Goal: Task Accomplishment & Management: Complete application form

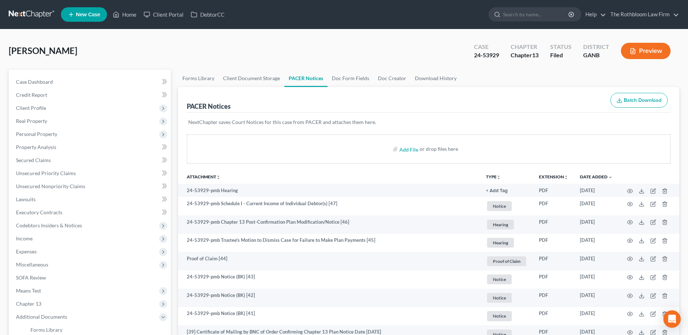
drag, startPoint x: 303, startPoint y: 229, endPoint x: 267, endPoint y: 102, distance: 131.6
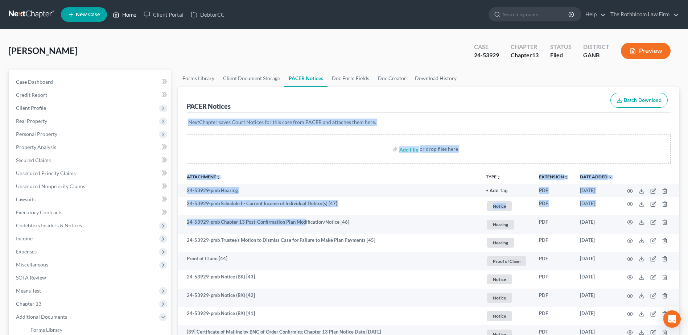
click at [135, 20] on link "Home" at bounding box center [124, 14] width 31 height 13
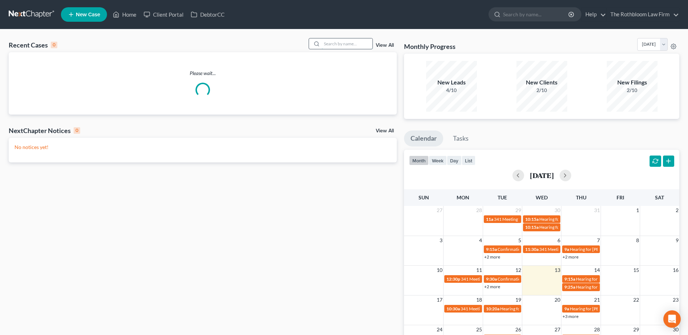
click at [337, 43] on input "search" at bounding box center [347, 43] width 51 height 11
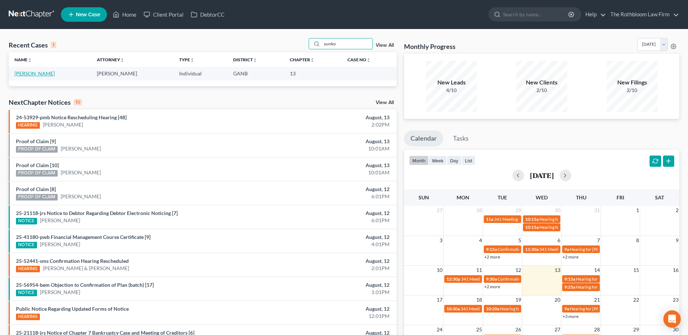
type input "yunko"
click at [43, 74] on link "[PERSON_NAME]" at bounding box center [35, 73] width 40 height 6
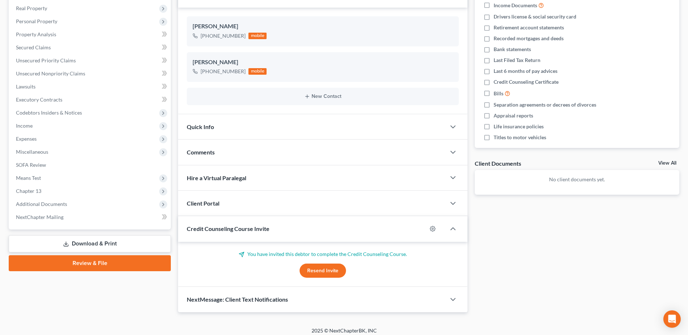
scroll to position [118, 0]
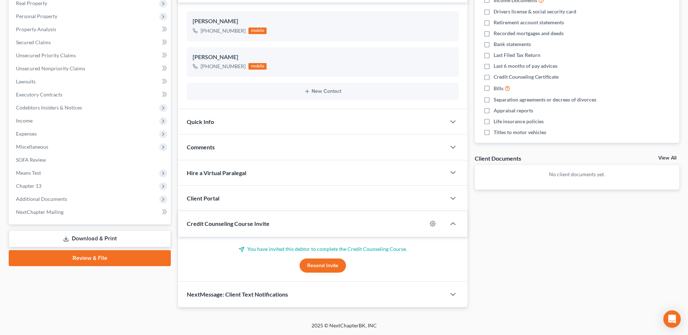
click at [326, 268] on button "Resend Invite" at bounding box center [323, 266] width 46 height 15
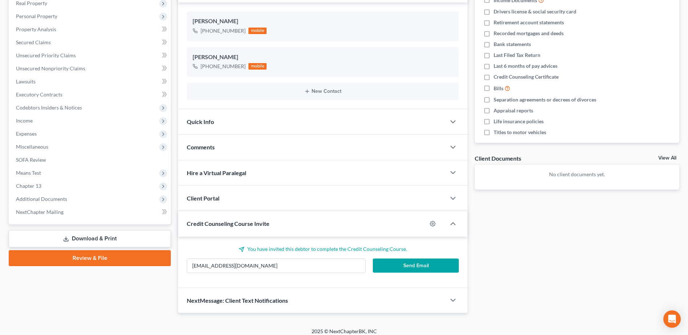
click at [418, 267] on button "Send Email" at bounding box center [416, 266] width 86 height 15
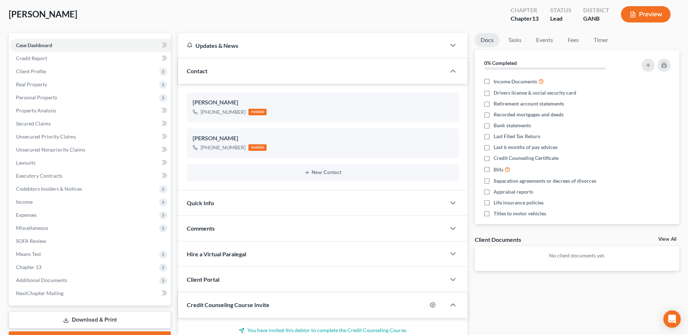
scroll to position [0, 0]
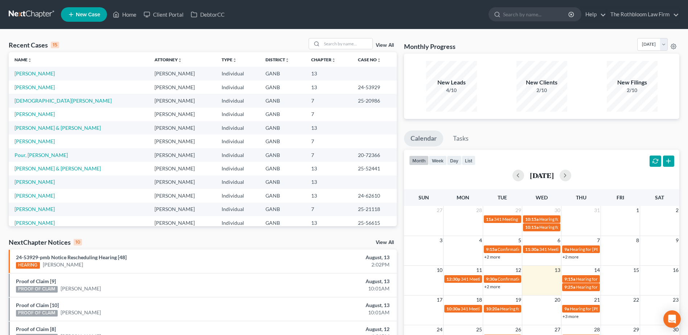
click at [82, 12] on span "New Case" at bounding box center [88, 14] width 24 height 5
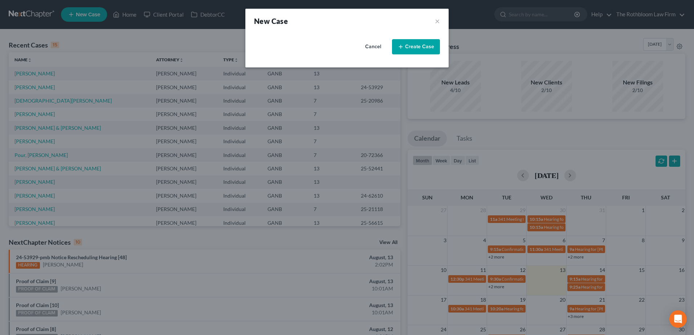
select select "19"
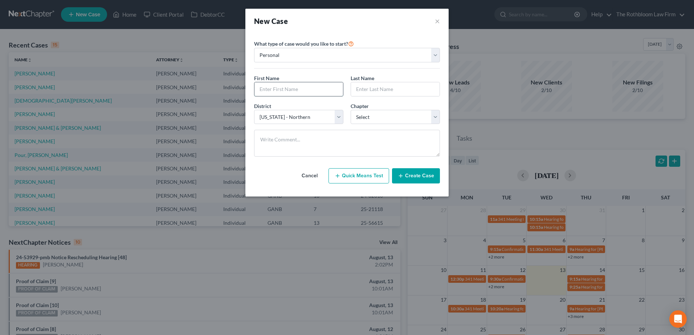
click at [275, 88] on input "text" at bounding box center [298, 89] width 89 height 14
click at [285, 93] on input "text" at bounding box center [298, 89] width 89 height 14
type input "[PERSON_NAME] and [PERSON_NAME]"
type input "[PERSON_NAME]"
click at [437, 114] on select "Select 7 11 12 13" at bounding box center [394, 117] width 89 height 15
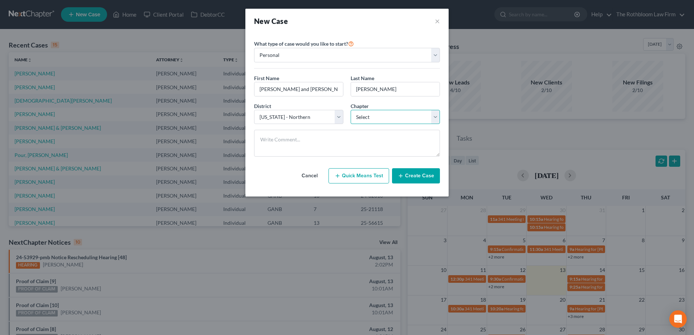
select select "0"
click at [350, 110] on select "Select 7 11 12 13" at bounding box center [394, 117] width 89 height 15
click at [420, 178] on button "Create Case" at bounding box center [416, 175] width 48 height 15
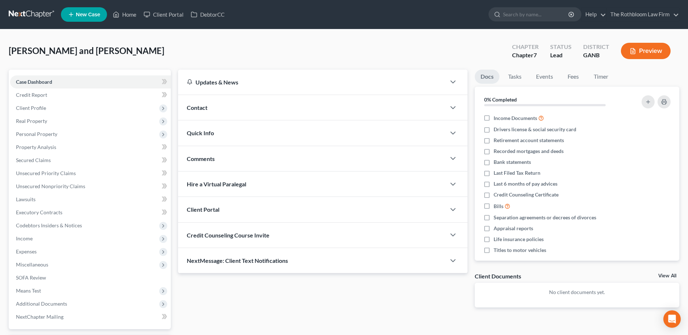
click at [198, 108] on span "Contact" at bounding box center [197, 107] width 21 height 7
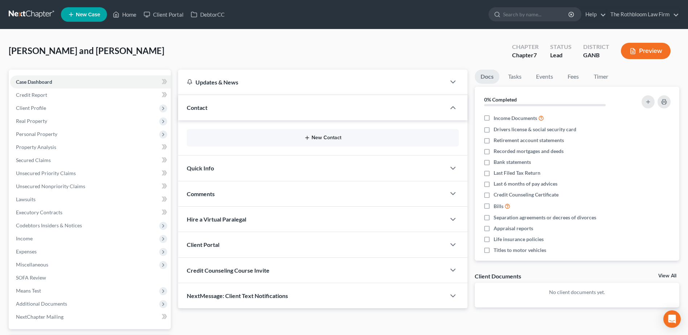
click at [325, 138] on button "New Contact" at bounding box center [323, 138] width 260 height 6
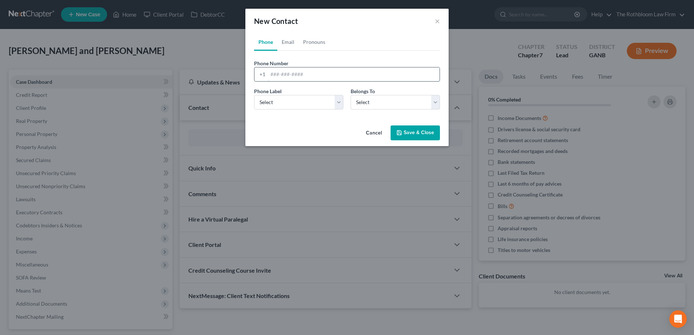
click at [279, 77] on input "tel" at bounding box center [354, 74] width 172 height 14
type input "[PHONE_NUMBER]"
click at [292, 103] on select "Select Mobile Home Work Other" at bounding box center [298, 102] width 89 height 15
select select "0"
click at [254, 95] on select "Select Mobile Home Work Other" at bounding box center [298, 102] width 89 height 15
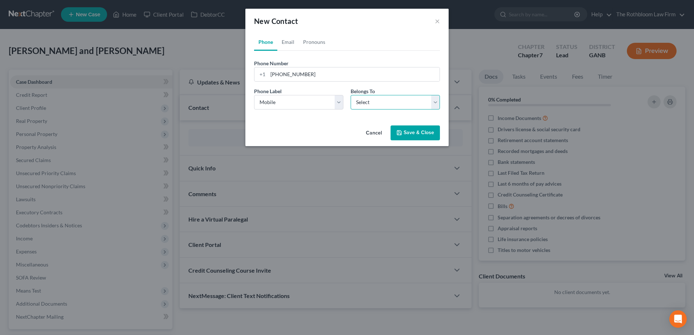
click at [379, 104] on select "Select Client Other" at bounding box center [394, 102] width 89 height 15
select select "0"
click at [350, 95] on select "Select Client Other" at bounding box center [394, 102] width 89 height 15
click at [424, 133] on button "Save & Close" at bounding box center [414, 133] width 49 height 15
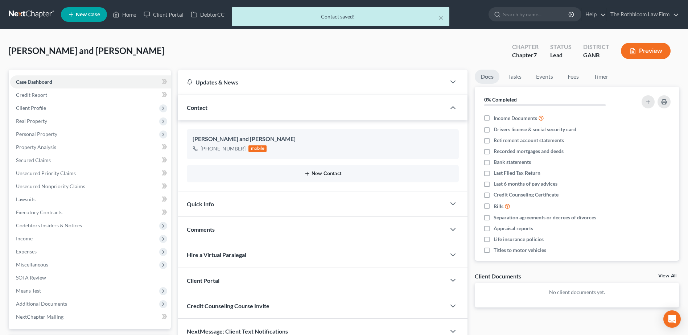
click at [332, 173] on button "New Contact" at bounding box center [323, 174] width 260 height 6
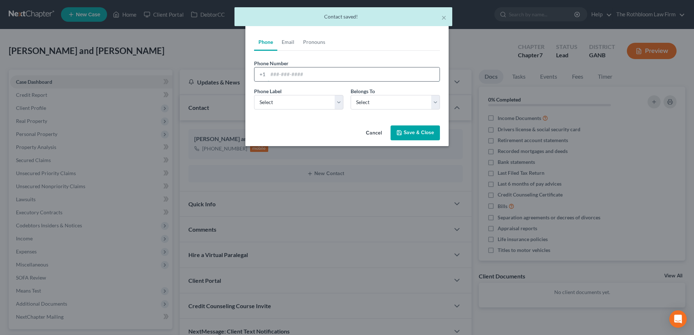
click at [281, 76] on input "tel" at bounding box center [354, 74] width 172 height 14
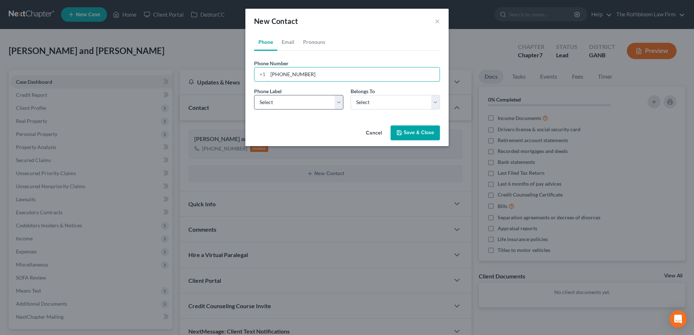
type input "[PHONE_NUMBER]"
click at [270, 102] on select "Select Mobile Home Work Other" at bounding box center [298, 102] width 89 height 15
select select "0"
click at [254, 95] on select "Select Mobile Home Work Other" at bounding box center [298, 102] width 89 height 15
click at [389, 103] on select "Select Client Other" at bounding box center [394, 102] width 89 height 15
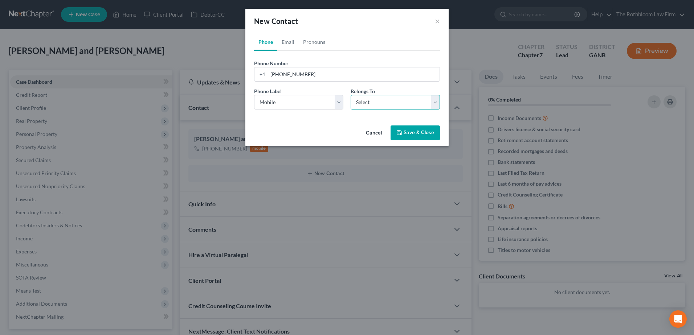
select select "0"
click at [350, 95] on select "Select Client Other" at bounding box center [394, 102] width 89 height 15
click at [422, 136] on button "Save & Close" at bounding box center [414, 133] width 49 height 15
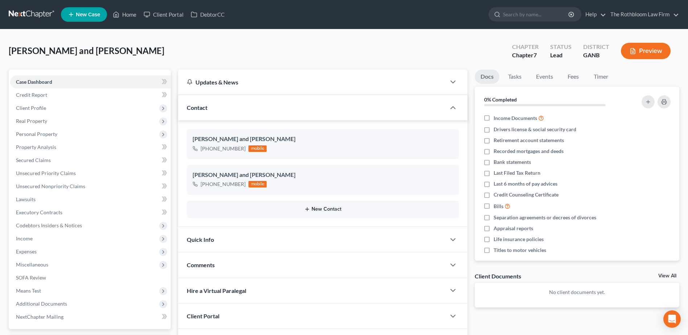
click at [320, 211] on button "New Contact" at bounding box center [323, 209] width 260 height 6
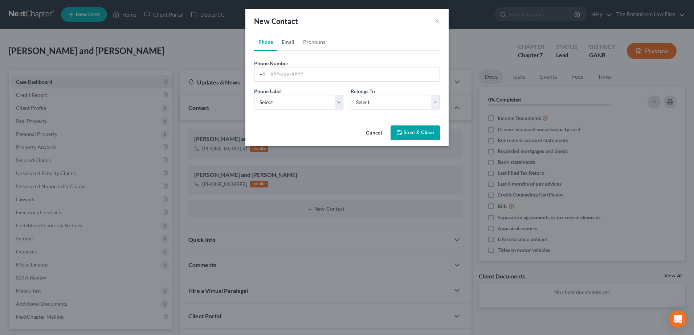
click at [289, 43] on link "Email" at bounding box center [287, 41] width 21 height 17
click at [288, 77] on input "email" at bounding box center [354, 74] width 172 height 14
type input "[EMAIL_ADDRESS][DOMAIN_NAME]"
drag, startPoint x: 278, startPoint y: 99, endPoint x: 273, endPoint y: 104, distance: 6.7
click at [278, 99] on select "Select Home Work Other" at bounding box center [298, 102] width 89 height 15
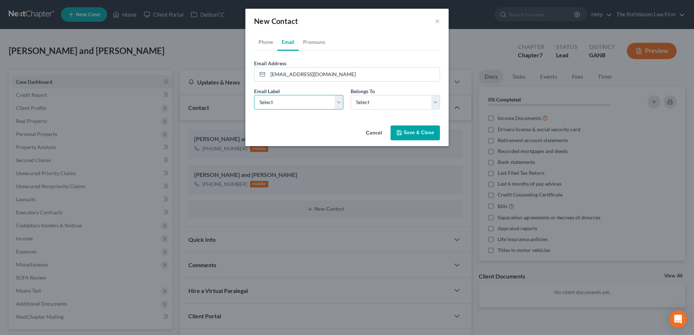
select select "0"
click at [254, 95] on select "Select Home Work Other" at bounding box center [298, 102] width 89 height 15
click at [379, 107] on select "Select Client Other" at bounding box center [394, 102] width 89 height 15
select select "0"
click at [350, 95] on select "Select Client Other" at bounding box center [394, 102] width 89 height 15
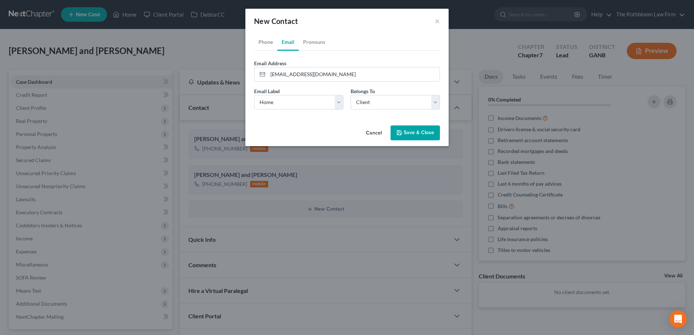
click at [415, 132] on button "Save & Close" at bounding box center [414, 133] width 49 height 15
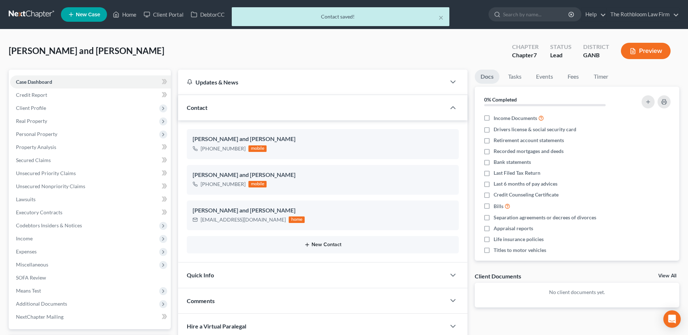
click at [329, 244] on button "New Contact" at bounding box center [323, 245] width 260 height 6
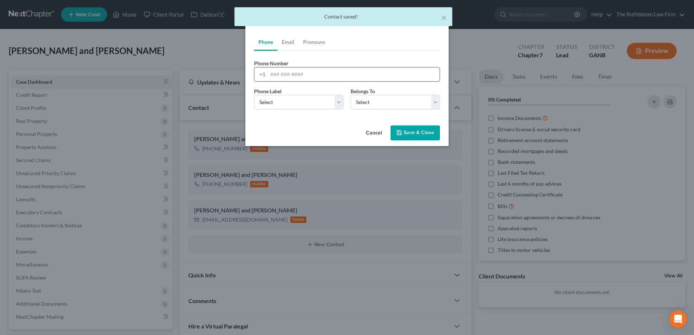
click at [273, 77] on input "tel" at bounding box center [354, 74] width 172 height 14
click at [287, 47] on link "Email" at bounding box center [287, 41] width 21 height 17
click at [282, 72] on input "email" at bounding box center [354, 74] width 172 height 14
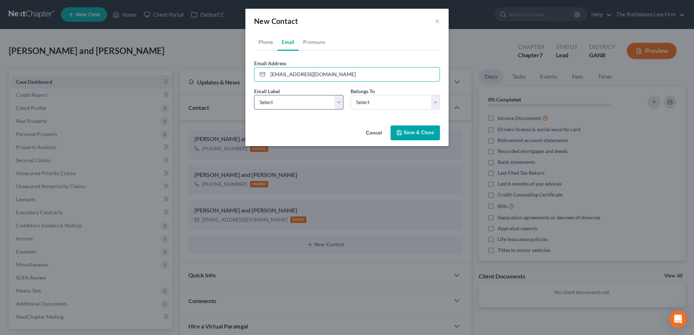
type input "[EMAIL_ADDRESS][DOMAIN_NAME]"
click at [324, 104] on select "Select Home Work Other" at bounding box center [298, 102] width 89 height 15
select select "0"
click at [254, 95] on select "Select Home Work Other" at bounding box center [298, 102] width 89 height 15
click at [371, 104] on select "Select Client Other" at bounding box center [394, 102] width 89 height 15
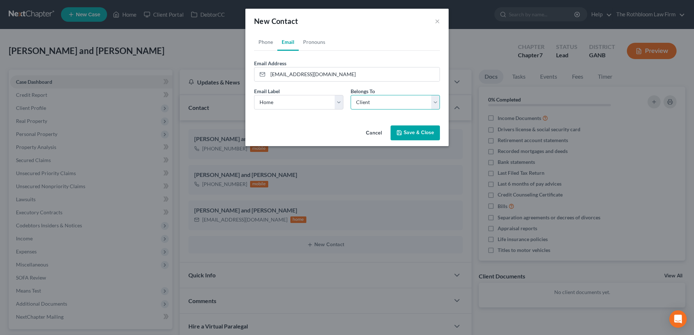
click at [350, 95] on select "Select Client Other" at bounding box center [394, 102] width 89 height 15
drag, startPoint x: 437, startPoint y: 97, endPoint x: 422, endPoint y: 102, distance: 15.8
click at [437, 97] on select "Select Client Other" at bounding box center [394, 102] width 89 height 15
select select "1"
click at [350, 95] on select "Select Client Other" at bounding box center [394, 102] width 89 height 15
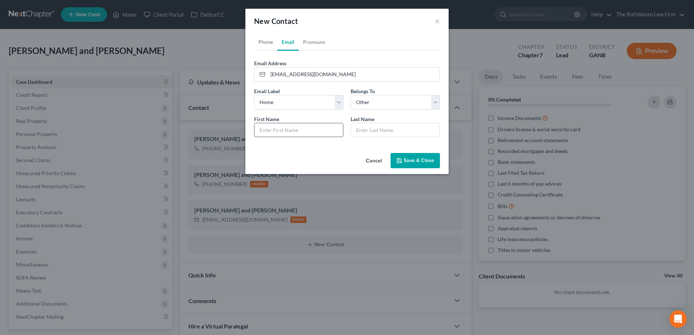
click at [294, 133] on input "text" at bounding box center [298, 130] width 89 height 14
type input "[PERSON_NAME]"
click at [427, 162] on button "Save & Close" at bounding box center [414, 160] width 49 height 15
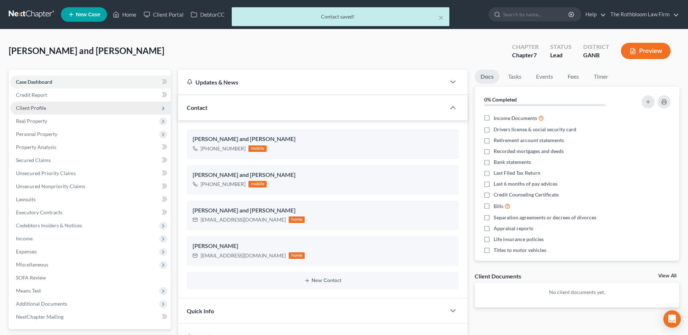
click at [38, 108] on span "Client Profile" at bounding box center [31, 108] width 30 height 6
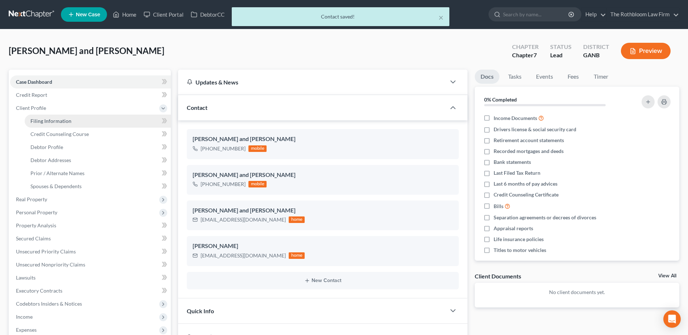
click at [41, 123] on span "Filing Information" at bounding box center [50, 121] width 41 height 6
select select "1"
select select "0"
select select "19"
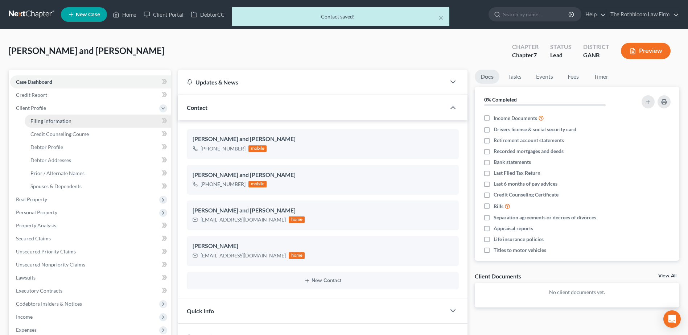
select select "10"
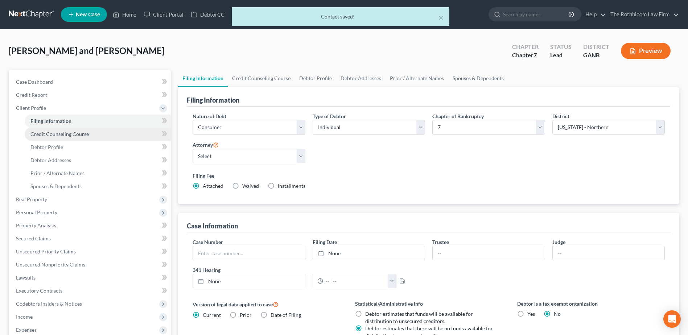
click at [44, 135] on span "Credit Counseling Course" at bounding box center [59, 134] width 58 height 6
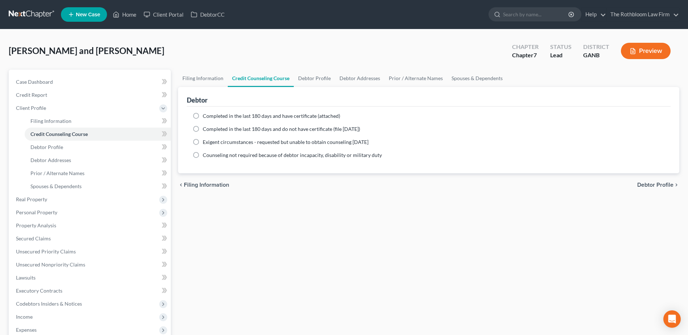
click at [203, 116] on label "Completed in the last 180 days and have certificate (attached)" at bounding box center [271, 115] width 137 height 7
click at [206, 116] on input "Completed in the last 180 days and have certificate (attached)" at bounding box center [208, 114] width 5 height 5
radio input "true"
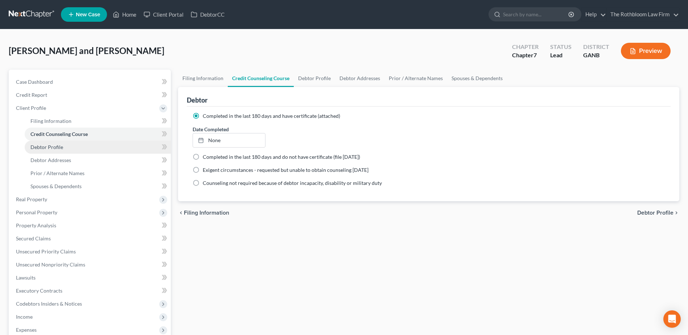
click at [61, 146] on span "Debtor Profile" at bounding box center [46, 147] width 33 height 6
select select "0"
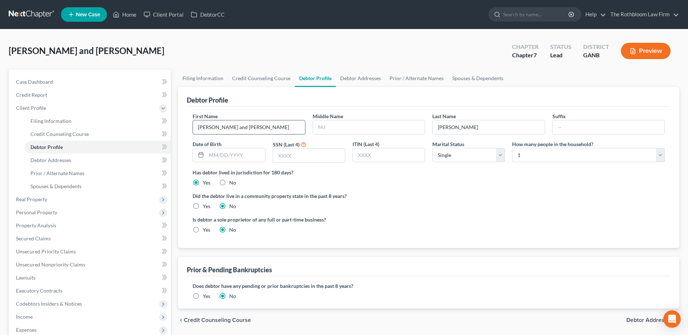
drag, startPoint x: 209, startPoint y: 128, endPoint x: 246, endPoint y: 130, distance: 37.0
click at [246, 130] on input "[PERSON_NAME] and [PERSON_NAME]" at bounding box center [249, 127] width 112 height 14
type input "Jack"
type input "[PERSON_NAME]"
type input "5726"
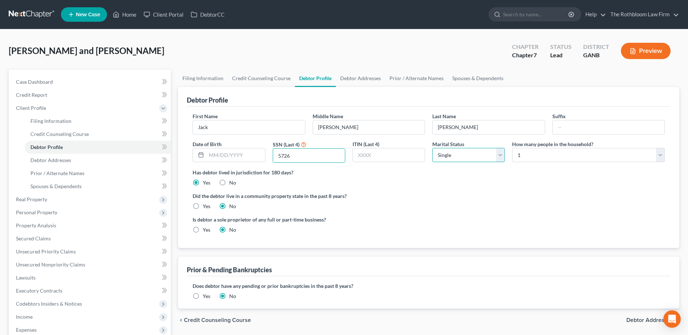
click at [501, 155] on select "Select Single Married Separated Divorced Widowed" at bounding box center [468, 155] width 73 height 15
select select "1"
click at [432, 148] on select "Select Single Married Separated Divorced Widowed" at bounding box center [468, 155] width 73 height 15
drag, startPoint x: 591, startPoint y: 155, endPoint x: 580, endPoint y: 155, distance: 10.2
click at [591, 155] on select "Select 1 2 3 4 5 6 7 8 9 10 11 12 13 14 15 16 17 18 19 20" at bounding box center [588, 155] width 153 height 15
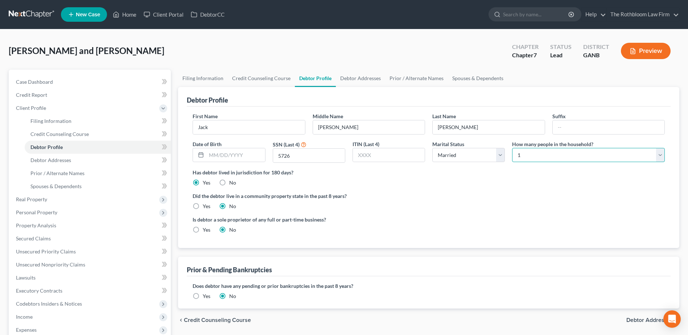
select select "1"
click at [512, 148] on select "Select 1 2 3 4 5 6 7 8 9 10 11 12 13 14 15 16 17 18 19 20" at bounding box center [588, 155] width 153 height 15
click at [350, 79] on link "Debtor Addresses" at bounding box center [360, 78] width 49 height 17
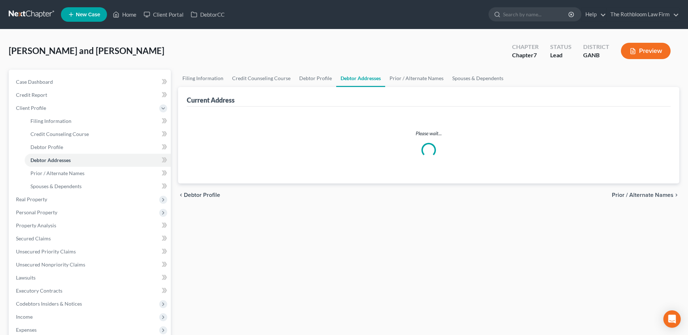
select select "0"
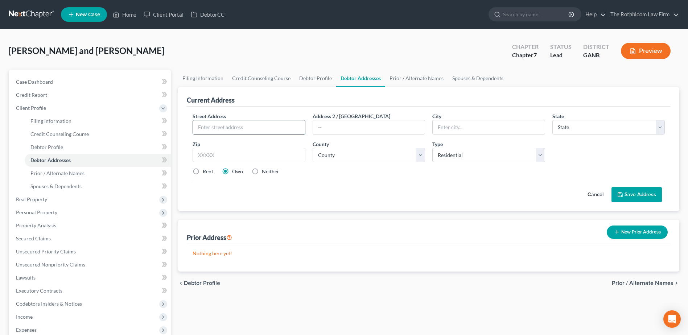
click at [214, 124] on input "text" at bounding box center [249, 127] width 112 height 14
type input "[STREET_ADDRESS][PERSON_NAME]"
type input "Apt. 480"
type input "30305"
type input "[GEOGRAPHIC_DATA]"
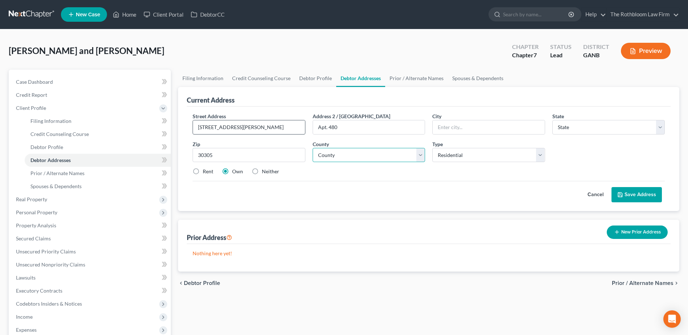
select select "10"
select select "59"
click at [203, 172] on label "Rent" at bounding box center [208, 171] width 11 height 7
click at [206, 172] on input "Rent" at bounding box center [208, 170] width 5 height 5
radio input "true"
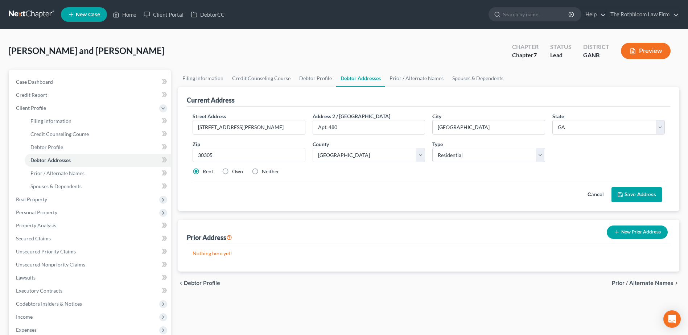
click at [629, 198] on button "Save Address" at bounding box center [637, 194] width 50 height 15
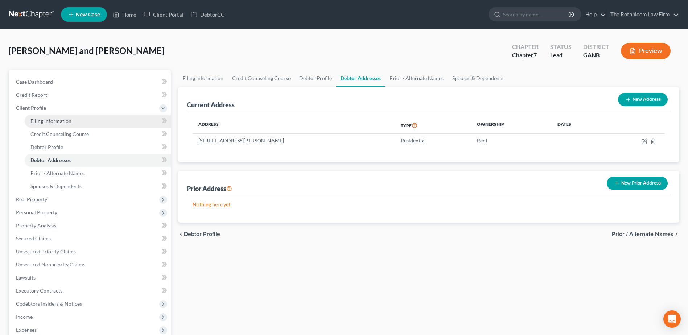
click at [57, 120] on span "Filing Information" at bounding box center [50, 121] width 41 height 6
select select "1"
select select "0"
select select "19"
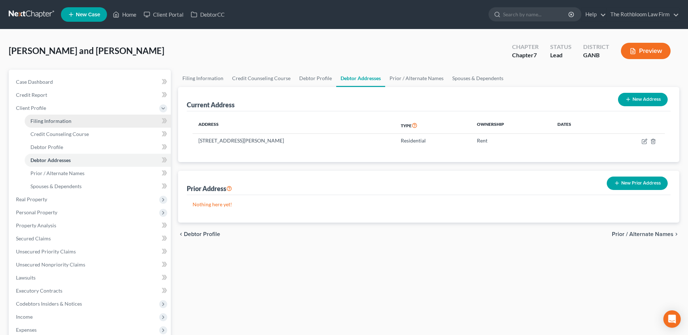
select select "0"
select select "10"
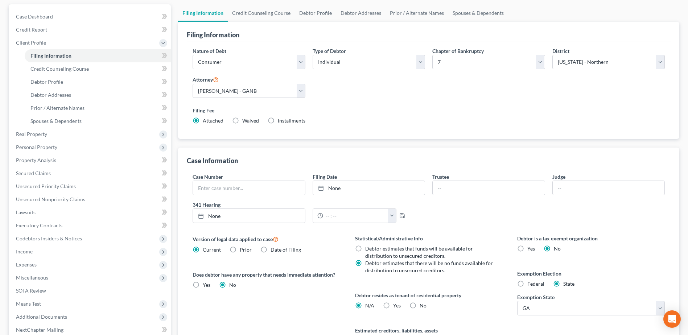
scroll to position [143, 0]
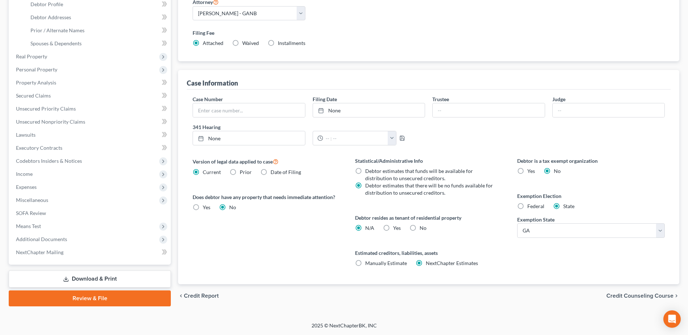
click at [393, 229] on label "Yes Yes" at bounding box center [397, 228] width 8 height 7
click at [396, 229] on input "Yes Yes" at bounding box center [398, 227] width 5 height 5
radio input "true"
radio input "false"
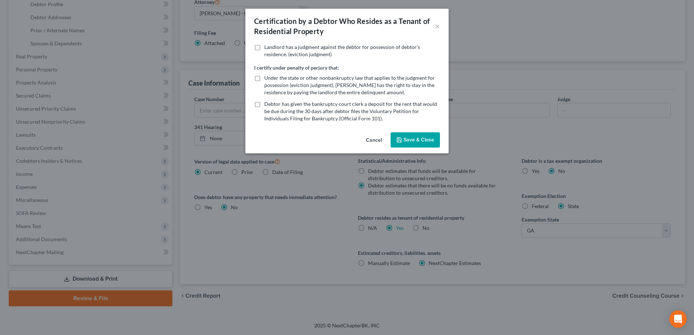
click at [419, 137] on button "Save & Close" at bounding box center [414, 139] width 49 height 15
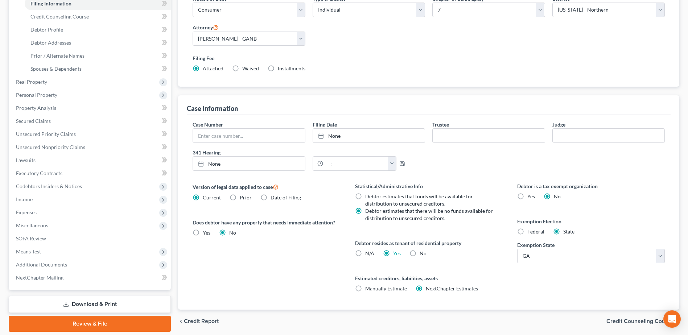
scroll to position [0, 0]
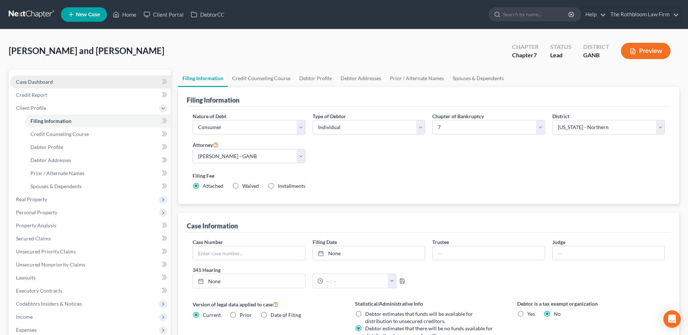
click at [36, 85] on link "Case Dashboard" at bounding box center [90, 81] width 161 height 13
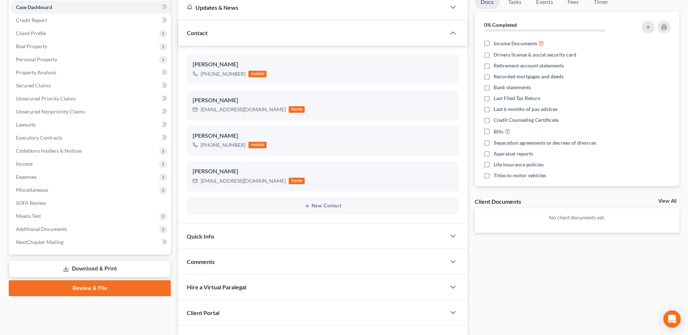
scroll to position [144, 0]
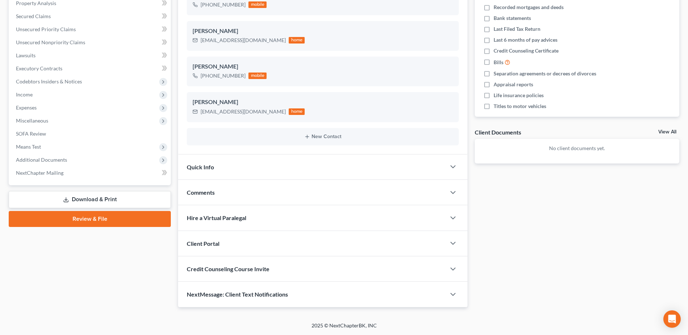
drag, startPoint x: 310, startPoint y: 269, endPoint x: 315, endPoint y: 269, distance: 5.1
click at [311, 269] on div "Credit Counseling Course Invite" at bounding box center [312, 268] width 268 height 25
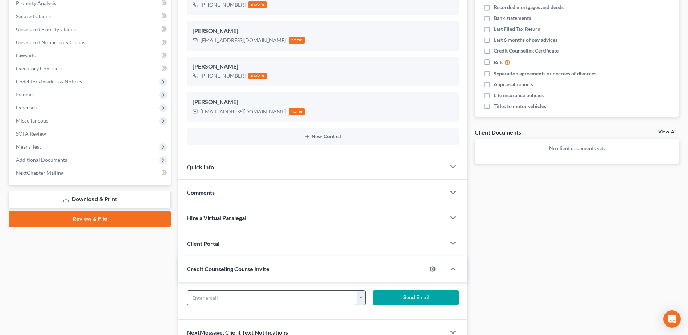
click at [241, 297] on input "text" at bounding box center [271, 298] width 169 height 14
type input "[EMAIL_ADDRESS][DOMAIN_NAME]"
click at [401, 297] on button "Send Email" at bounding box center [416, 298] width 86 height 15
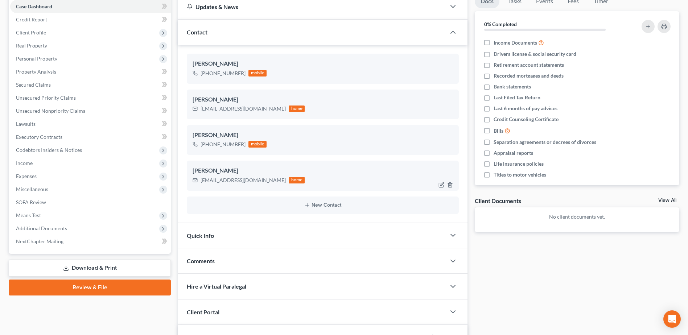
scroll to position [0, 0]
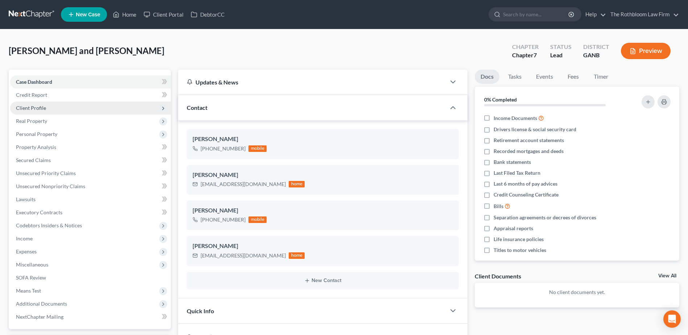
click at [41, 110] on span "Client Profile" at bounding box center [31, 108] width 30 height 6
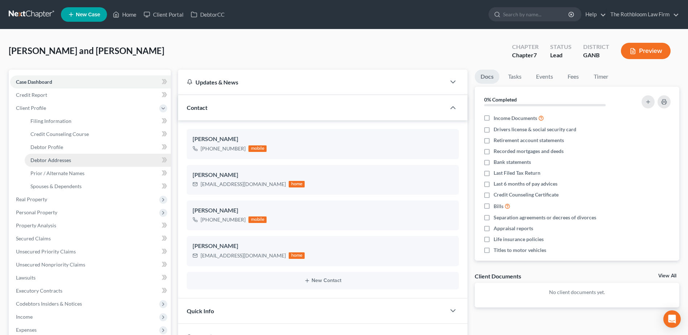
click at [63, 160] on span "Debtor Addresses" at bounding box center [50, 160] width 41 height 6
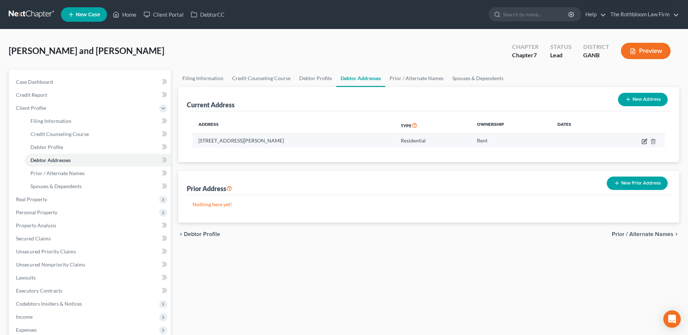
click at [642, 141] on icon "button" at bounding box center [645, 142] width 6 height 6
select select "10"
select select "59"
select select "0"
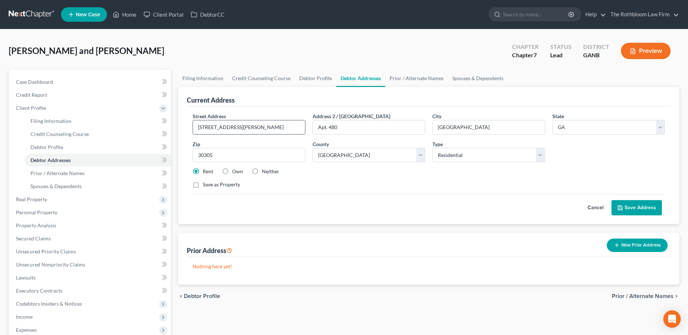
click at [239, 131] on input "[STREET_ADDRESS][PERSON_NAME]" at bounding box center [249, 127] width 112 height 14
click at [252, 127] on input "[STREET_ADDRESS][PERSON_NAME]" at bounding box center [249, 127] width 112 height 14
type input "[STREET_ADDRESS][PERSON_NAME]"
click at [649, 206] on button "Save Address" at bounding box center [637, 207] width 50 height 15
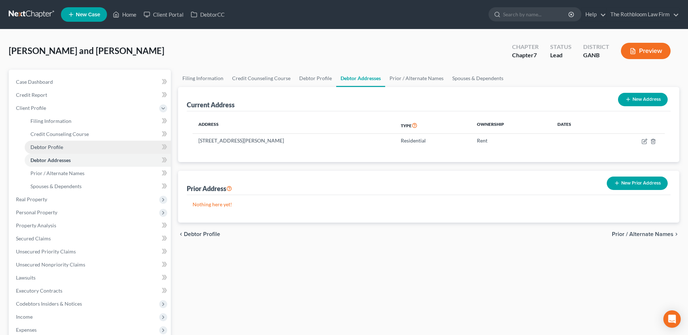
drag, startPoint x: 54, startPoint y: 143, endPoint x: 82, endPoint y: 148, distance: 28.3
click at [54, 143] on link "Debtor Profile" at bounding box center [98, 147] width 146 height 13
select select "1"
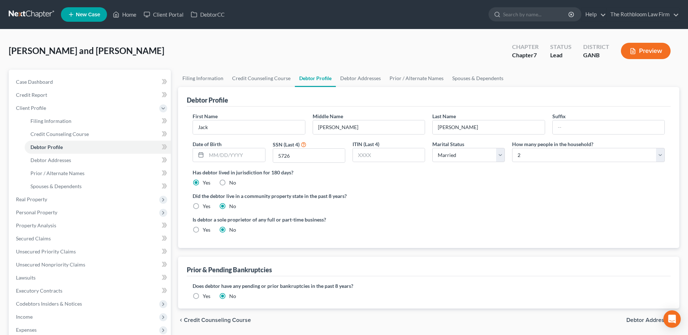
click at [305, 81] on link "Debtor Profile" at bounding box center [315, 78] width 41 height 17
click at [462, 80] on link "Spouses & Dependents" at bounding box center [478, 78] width 60 height 17
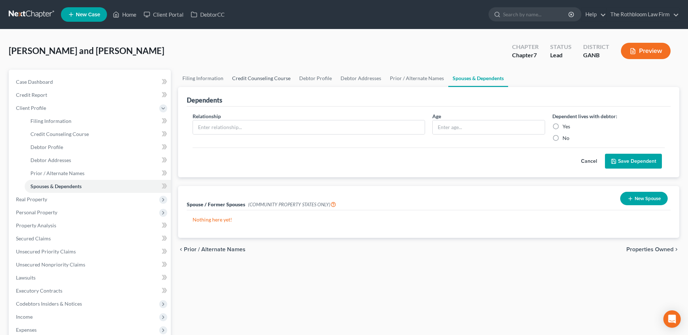
click at [271, 77] on link "Credit Counseling Course" at bounding box center [261, 78] width 67 height 17
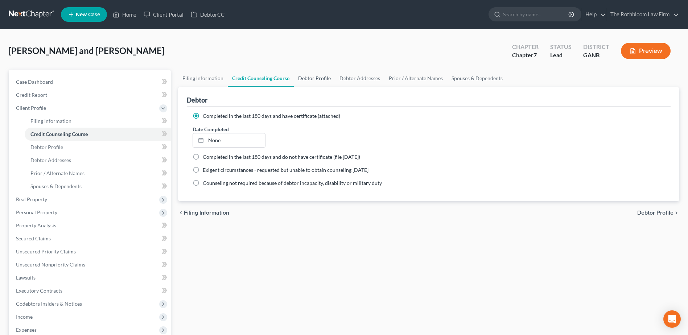
click at [315, 78] on link "Debtor Profile" at bounding box center [314, 78] width 41 height 17
select select "1"
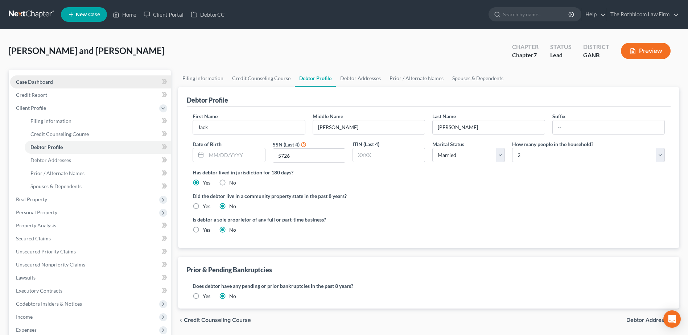
click at [37, 79] on span "Case Dashboard" at bounding box center [34, 82] width 37 height 6
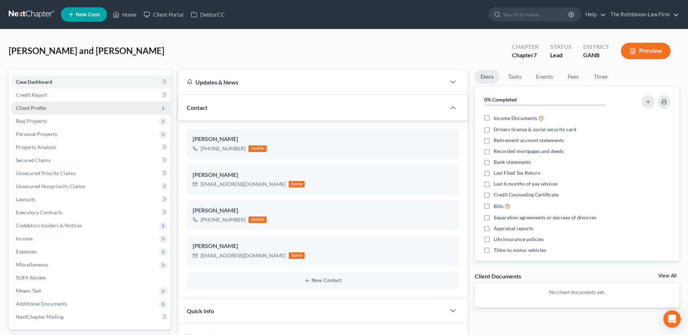
click at [40, 106] on span "Client Profile" at bounding box center [31, 108] width 30 height 6
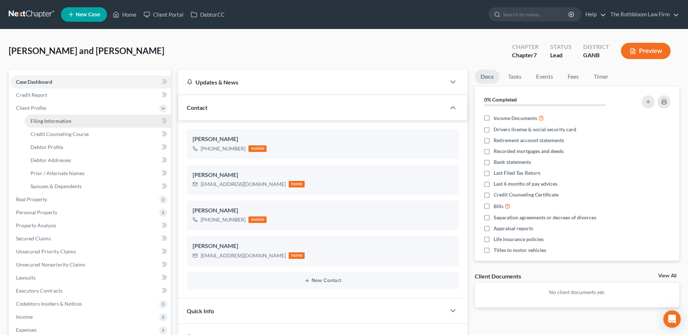
click at [60, 122] on span "Filing Information" at bounding box center [50, 121] width 41 height 6
select select "1"
select select "0"
select select "19"
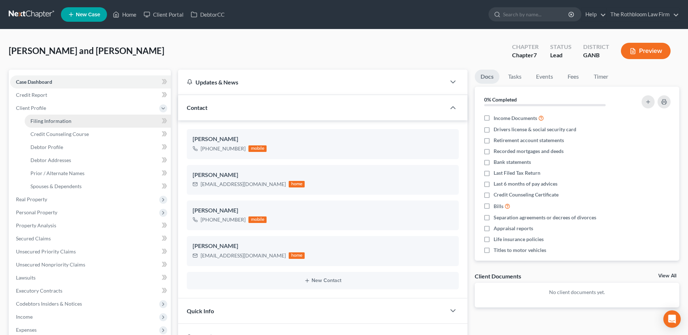
select select "0"
select select "10"
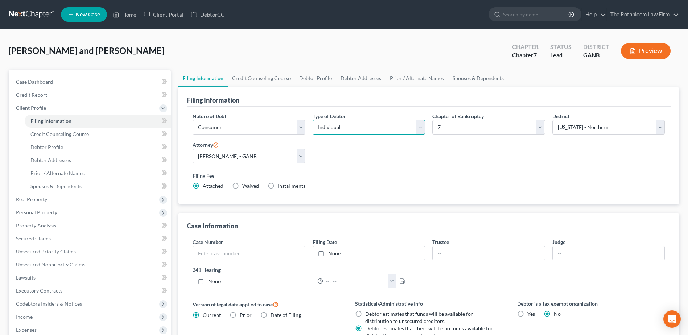
click at [421, 130] on select "Select Individual Joint" at bounding box center [369, 127] width 112 height 15
select select "1"
click at [313, 120] on select "Select Individual Joint" at bounding box center [369, 127] width 112 height 15
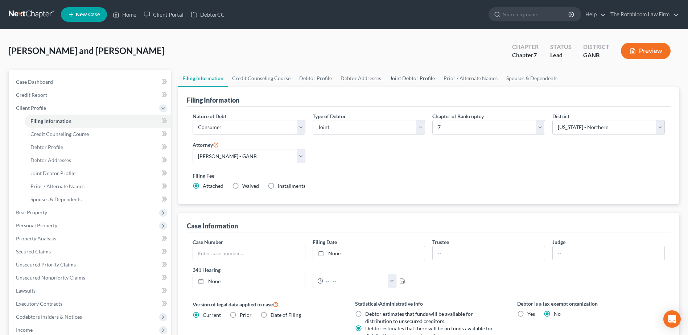
click at [398, 78] on link "Joint Debtor Profile" at bounding box center [413, 78] width 54 height 17
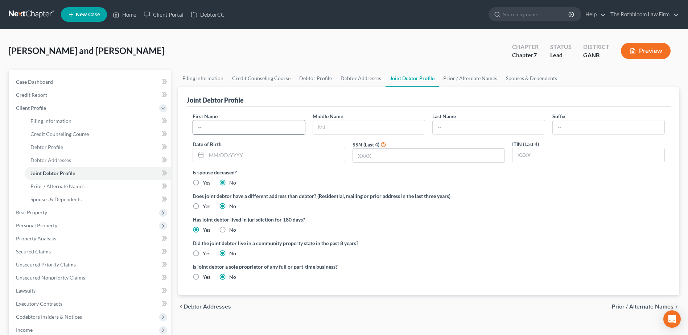
click at [223, 124] on input "text" at bounding box center [249, 127] width 112 height 14
type input "[PERSON_NAME]"
click at [52, 185] on span "Prior / Alternate Names" at bounding box center [57, 186] width 54 height 6
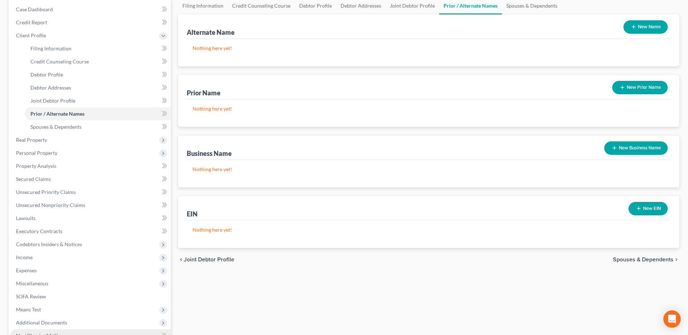
scroll to position [155, 0]
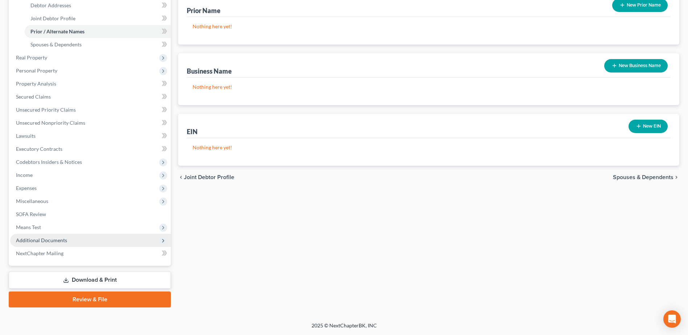
click at [61, 242] on span "Additional Documents" at bounding box center [41, 240] width 51 height 6
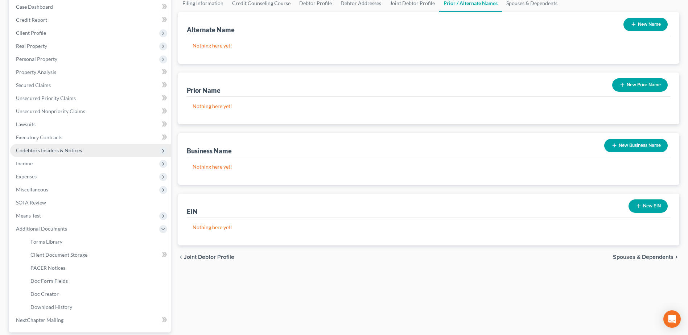
scroll to position [0, 0]
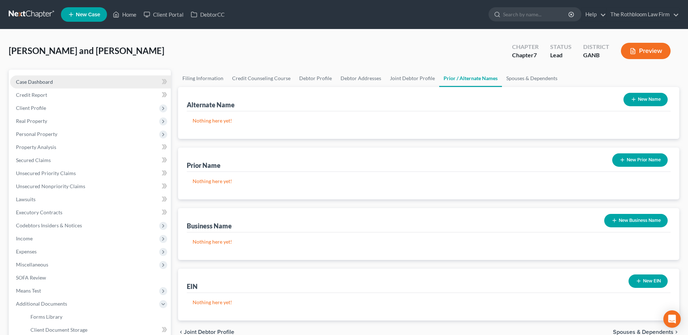
click at [35, 86] on link "Case Dashboard" at bounding box center [90, 81] width 161 height 13
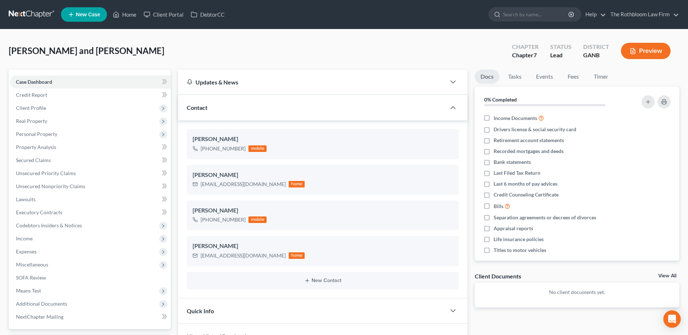
scroll to position [145, 0]
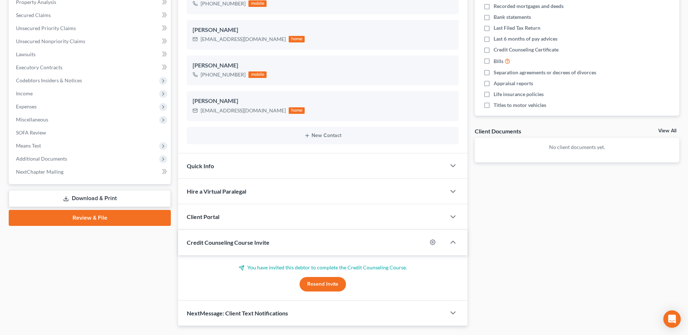
click at [325, 283] on button "Resend Invite" at bounding box center [323, 284] width 46 height 15
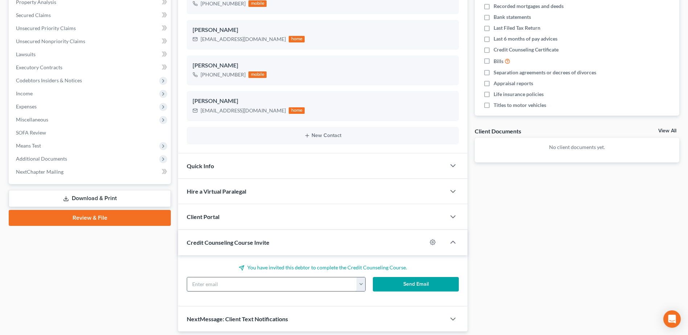
click at [231, 286] on input "text" at bounding box center [271, 285] width 169 height 14
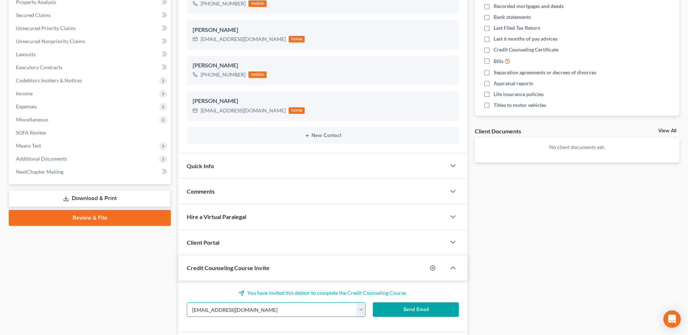
type input "[EMAIL_ADDRESS][DOMAIN_NAME]"
click at [418, 307] on button "Send Email" at bounding box center [416, 310] width 86 height 15
